Goal: Task Accomplishment & Management: Complete application form

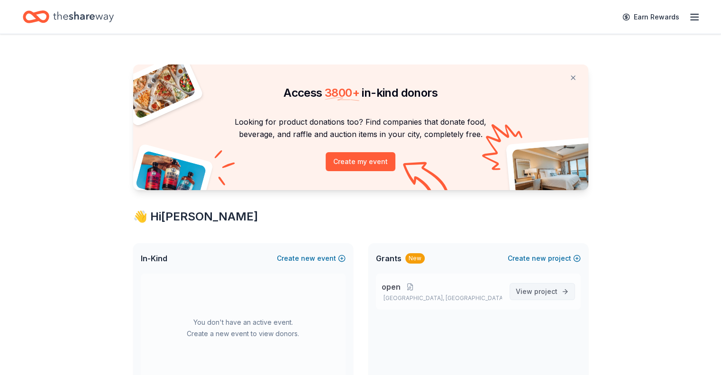
click at [537, 294] on span "project" at bounding box center [545, 291] width 23 height 8
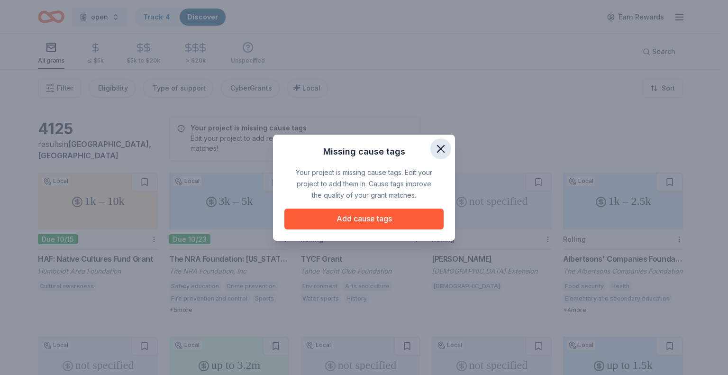
click at [445, 145] on icon "button" at bounding box center [440, 148] width 13 height 13
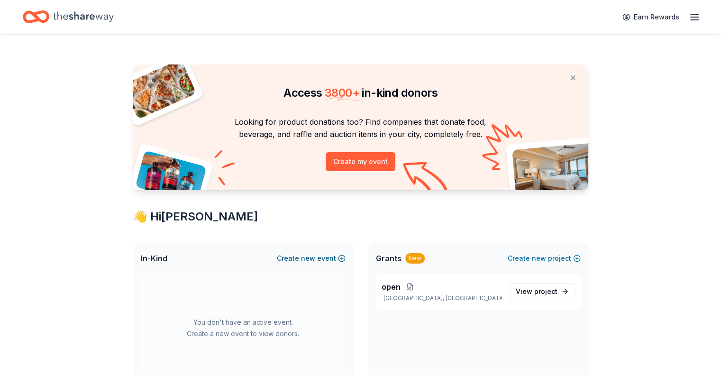
click at [312, 255] on span "new" at bounding box center [308, 257] width 14 height 11
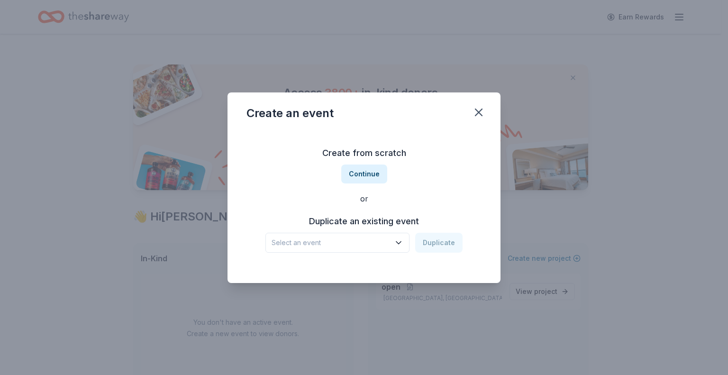
click at [322, 245] on span "Select an event" at bounding box center [330, 242] width 118 height 11
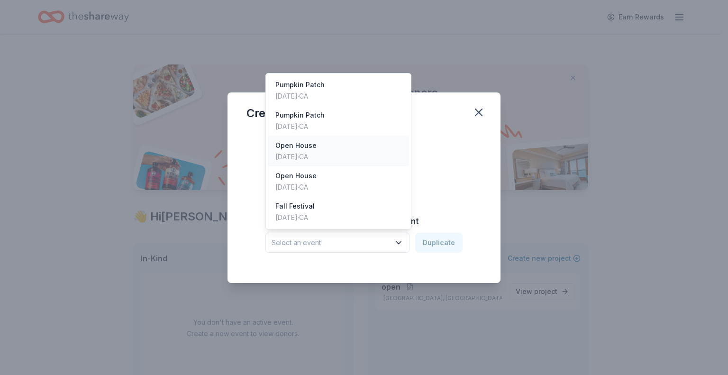
click at [332, 161] on div "Open House May 15, 2025 · CA" at bounding box center [338, 151] width 141 height 30
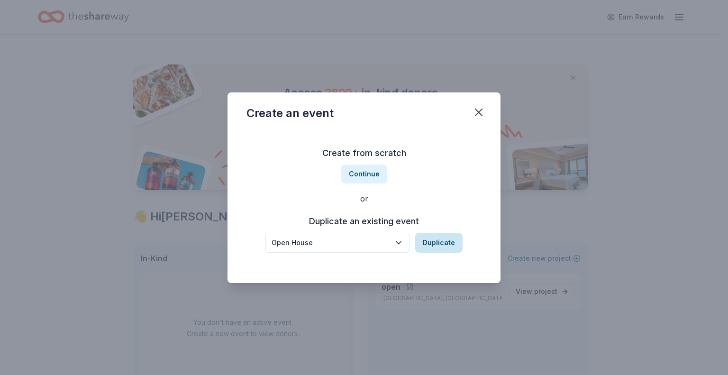
click at [441, 238] on button "Duplicate" at bounding box center [438, 243] width 47 height 20
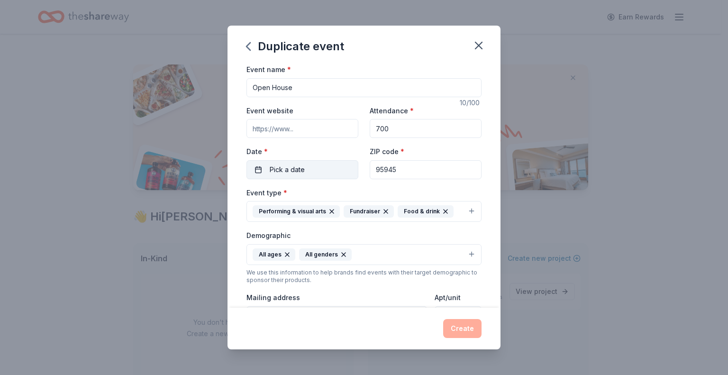
click at [304, 173] on button "Pick a date" at bounding box center [302, 169] width 112 height 19
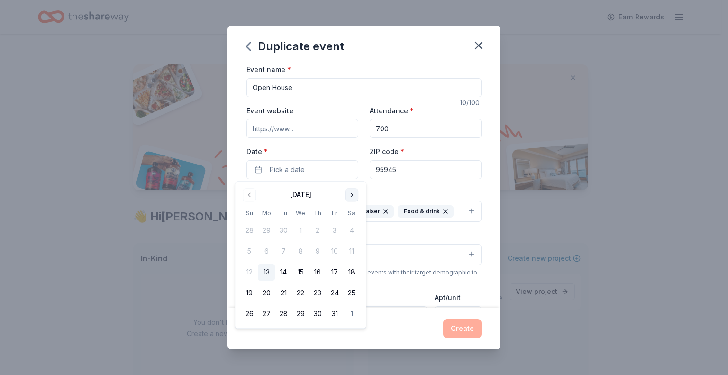
click at [352, 195] on button "Go to next month" at bounding box center [351, 194] width 13 height 13
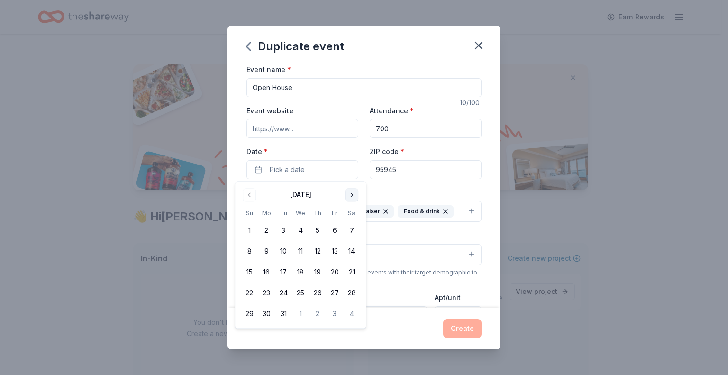
click at [352, 195] on button "Go to next month" at bounding box center [351, 194] width 13 height 13
click at [334, 255] on button "10" at bounding box center [334, 251] width 17 height 17
click at [468, 326] on button "Create" at bounding box center [462, 328] width 38 height 19
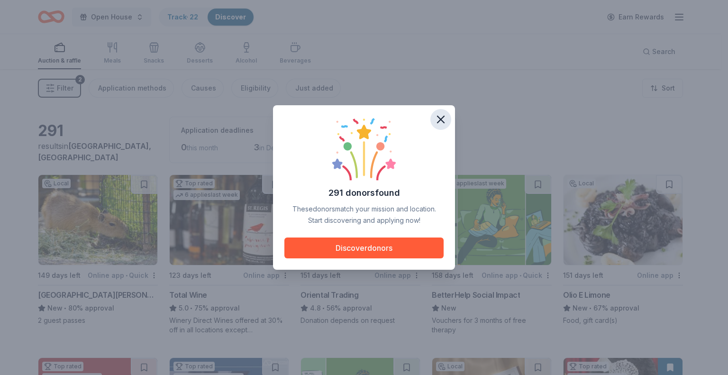
click at [438, 124] on icon "button" at bounding box center [440, 119] width 13 height 13
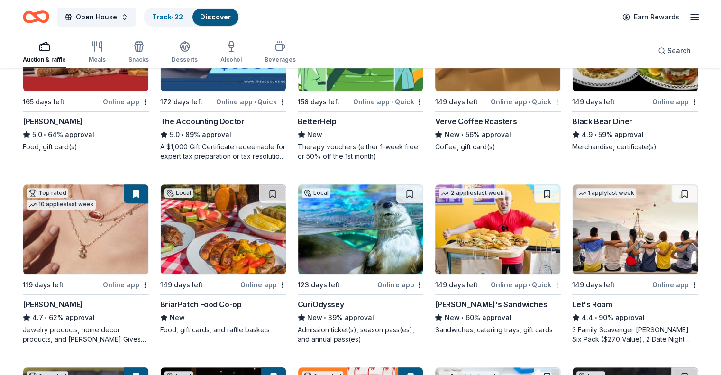
scroll to position [357, 0]
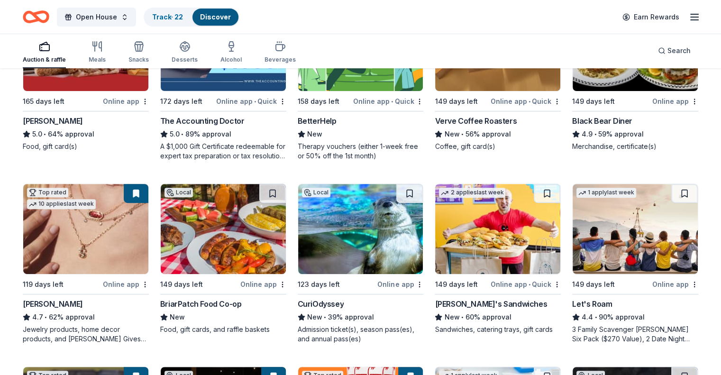
click at [263, 223] on img at bounding box center [223, 229] width 125 height 90
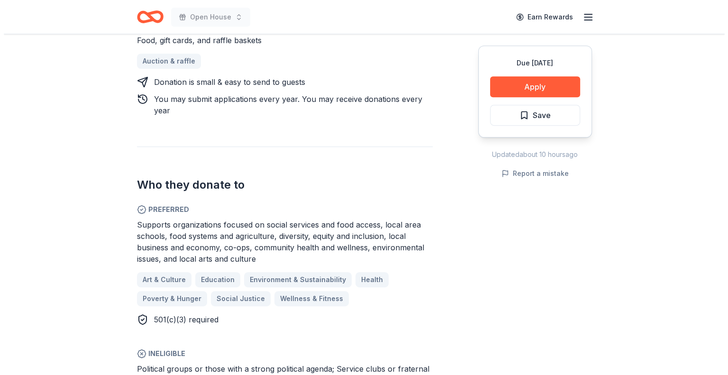
scroll to position [434, 0]
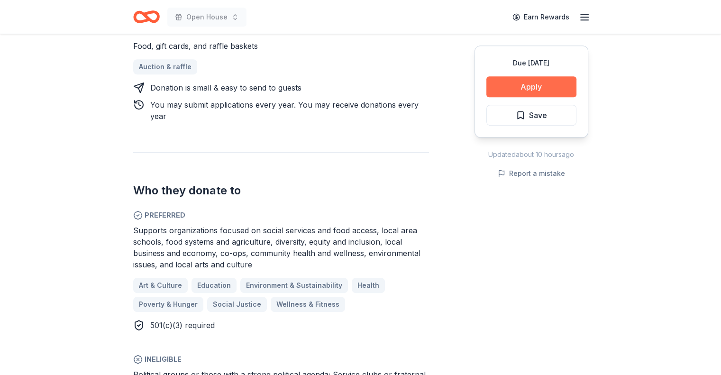
click at [540, 89] on button "Apply" at bounding box center [531, 86] width 90 height 21
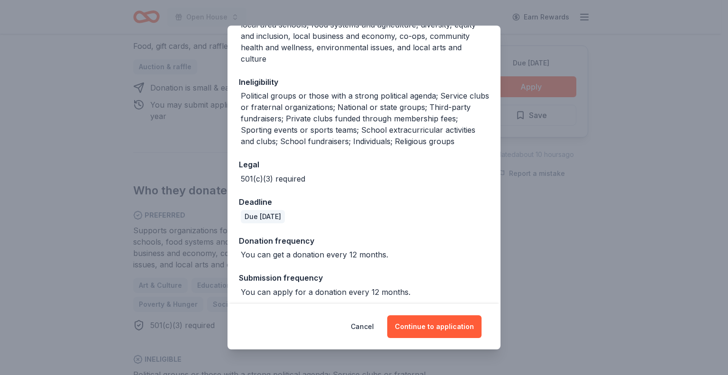
scroll to position [186, 0]
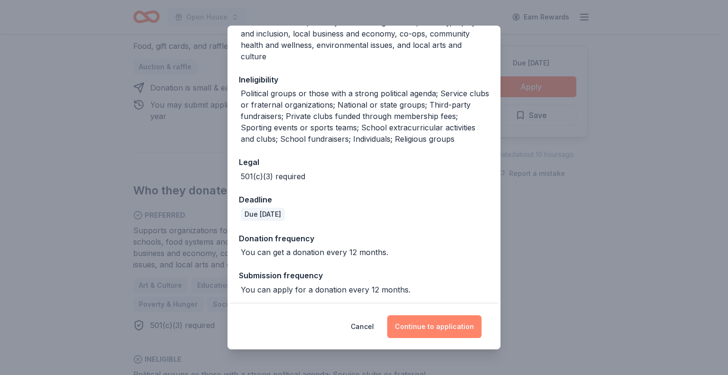
click at [442, 327] on button "Continue to application" at bounding box center [434, 326] width 94 height 23
